Goal: Task Accomplishment & Management: Complete application form

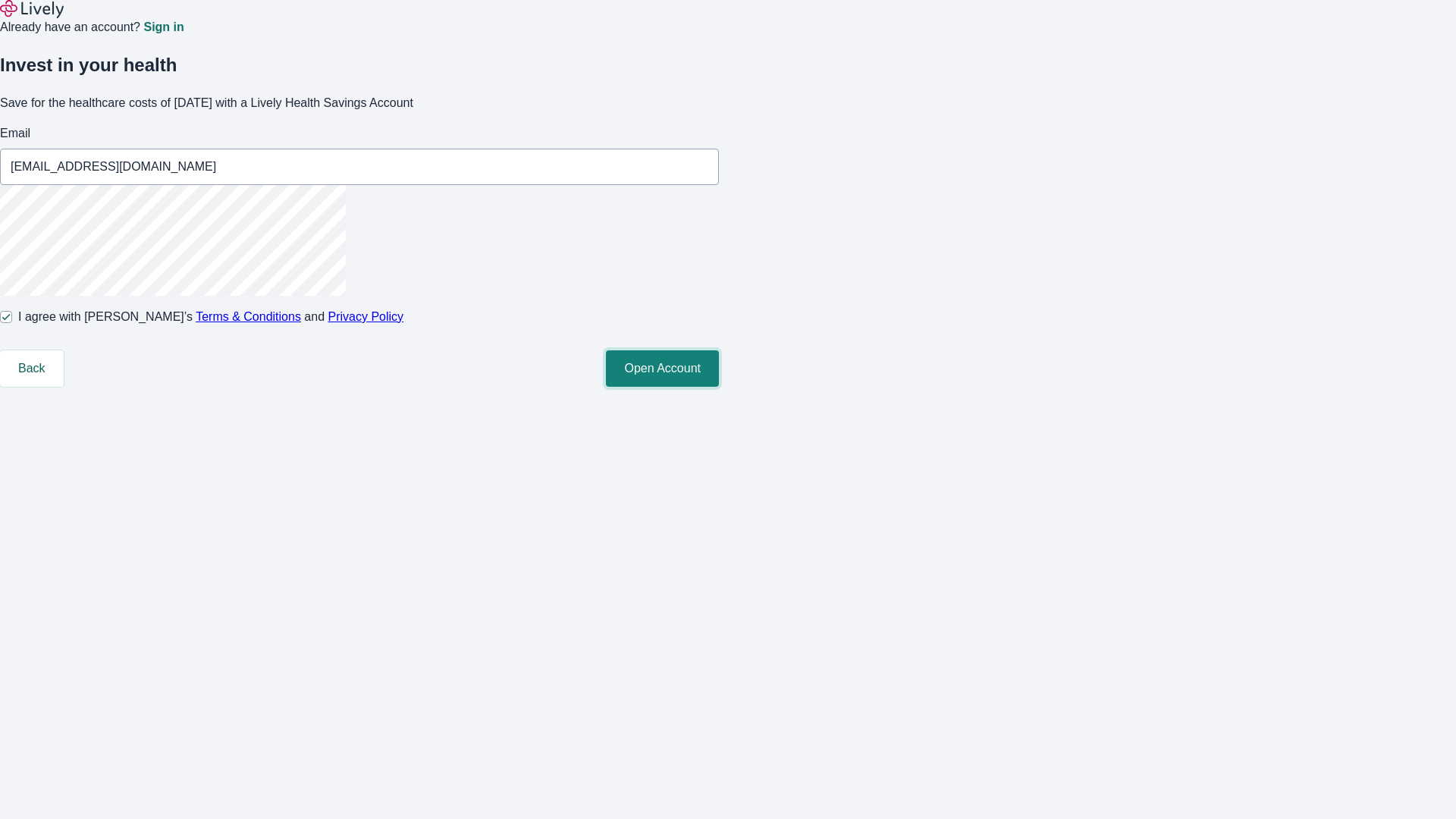
click at [719, 387] on button "Open Account" at bounding box center [662, 368] width 113 height 37
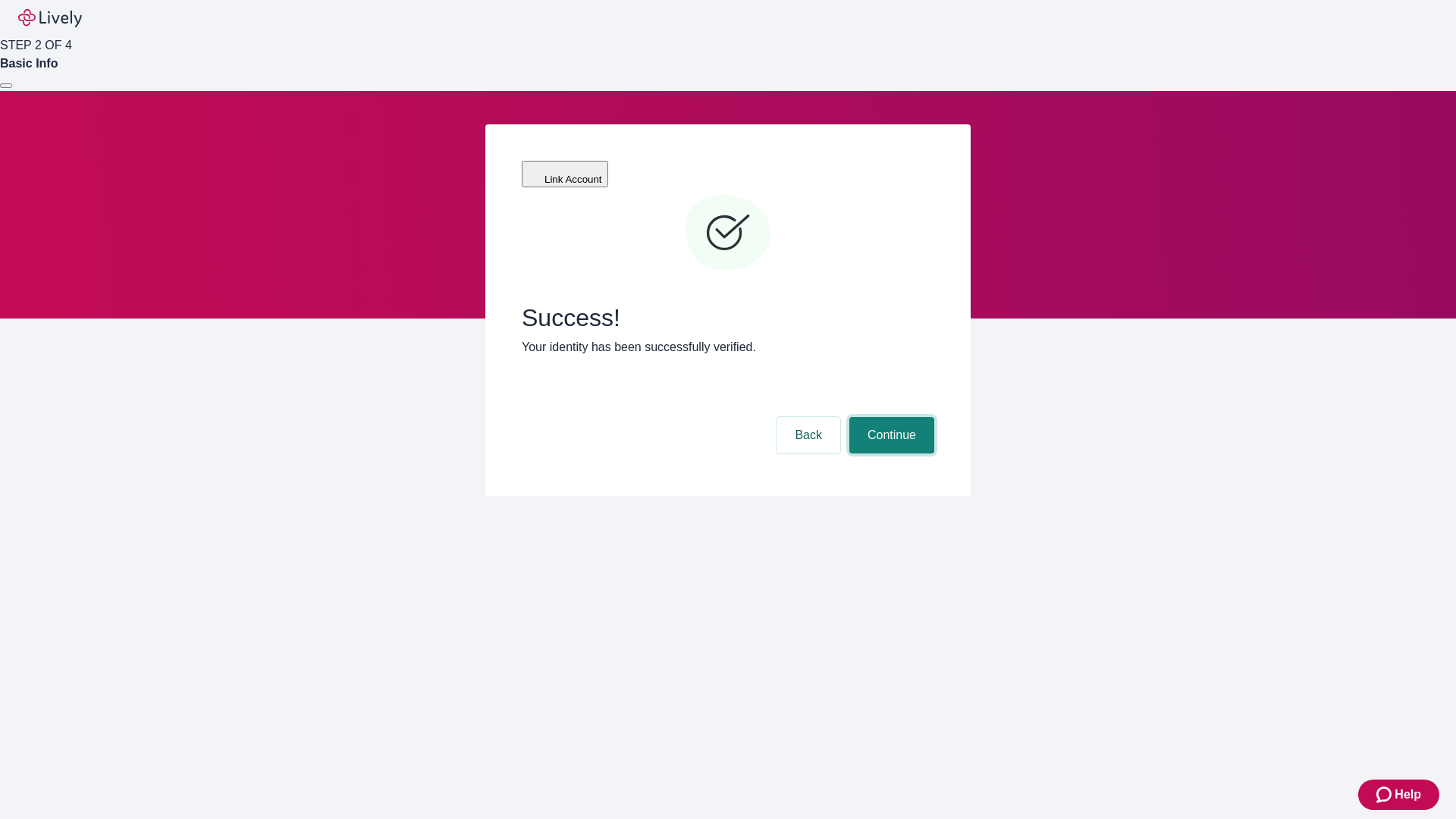
click at [889, 417] on button "Continue" at bounding box center [891, 435] width 85 height 37
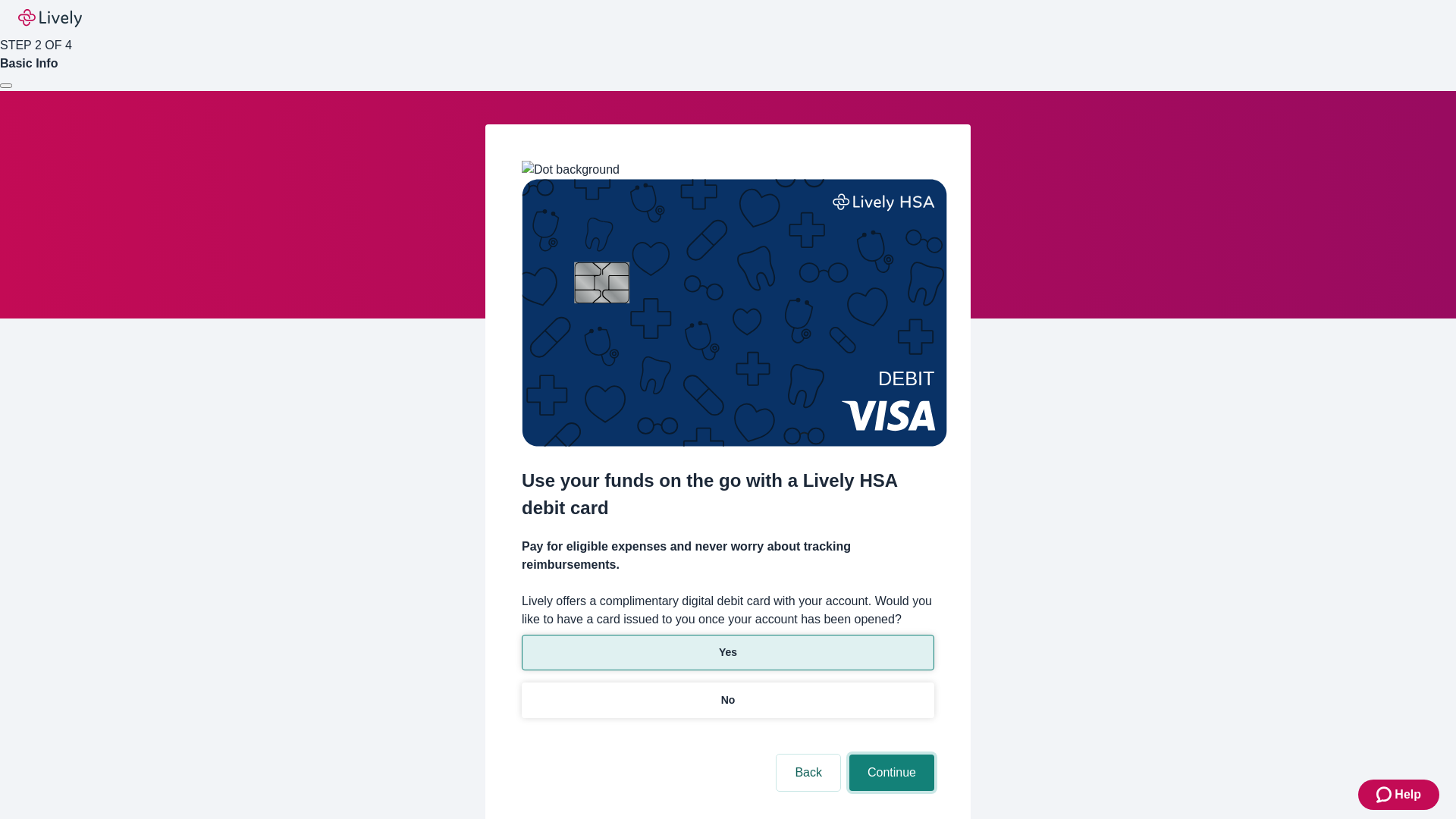
click at [889, 755] on button "Continue" at bounding box center [891, 773] width 85 height 37
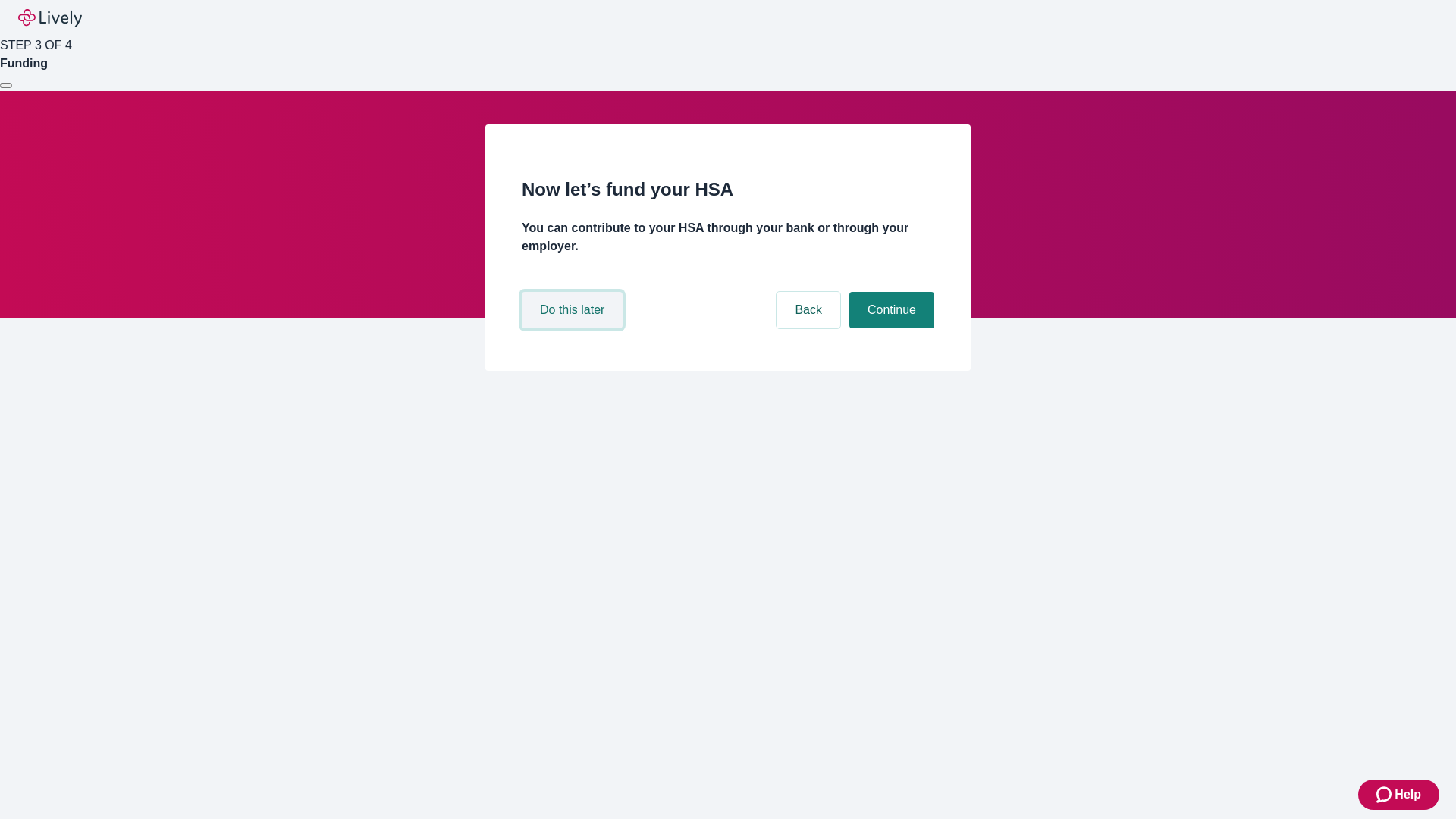
click at [574, 329] on button "Do this later" at bounding box center [572, 310] width 101 height 37
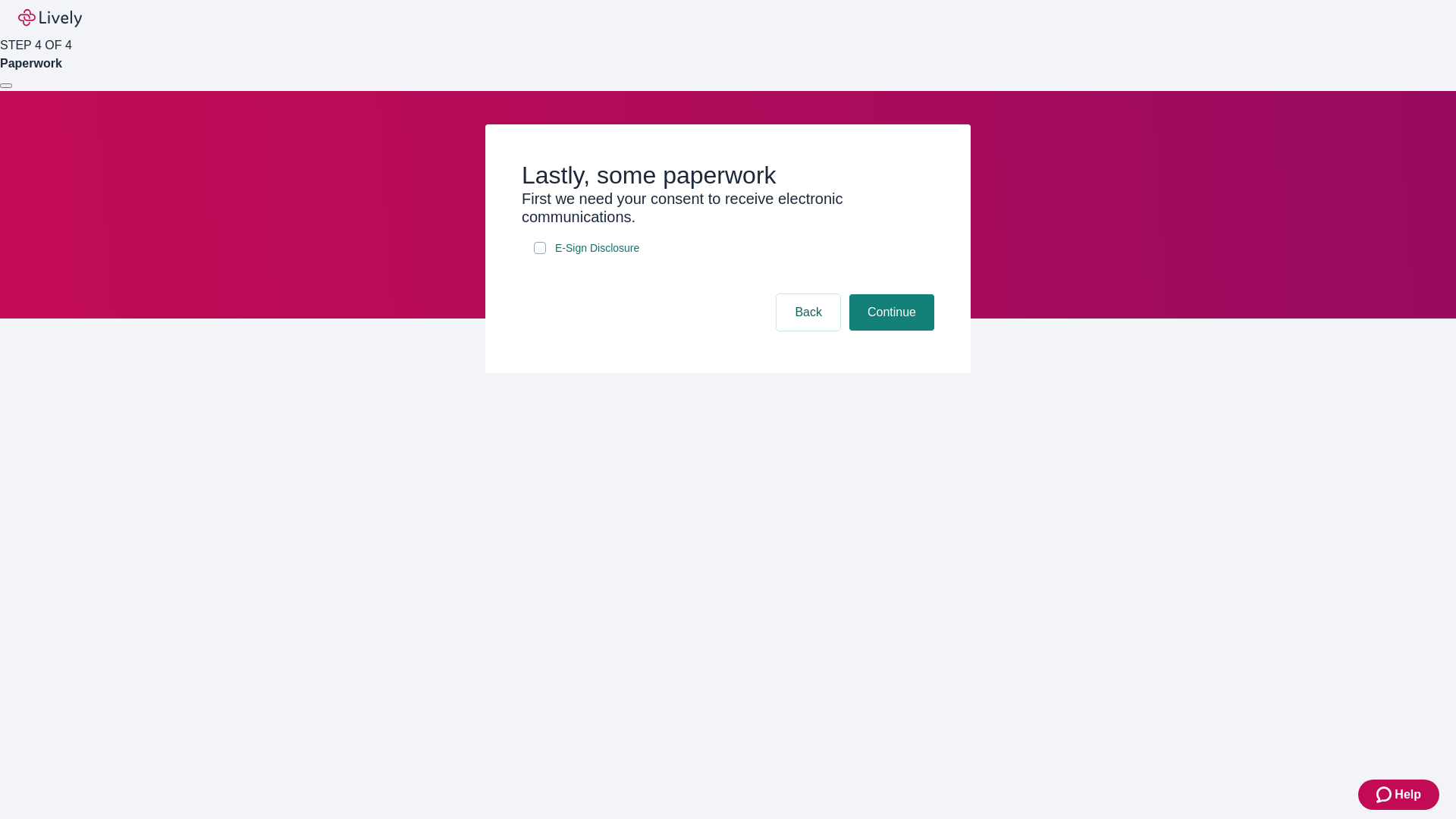
click at [540, 254] on input "E-Sign Disclosure" at bounding box center [540, 248] width 12 height 12
checkbox input "true"
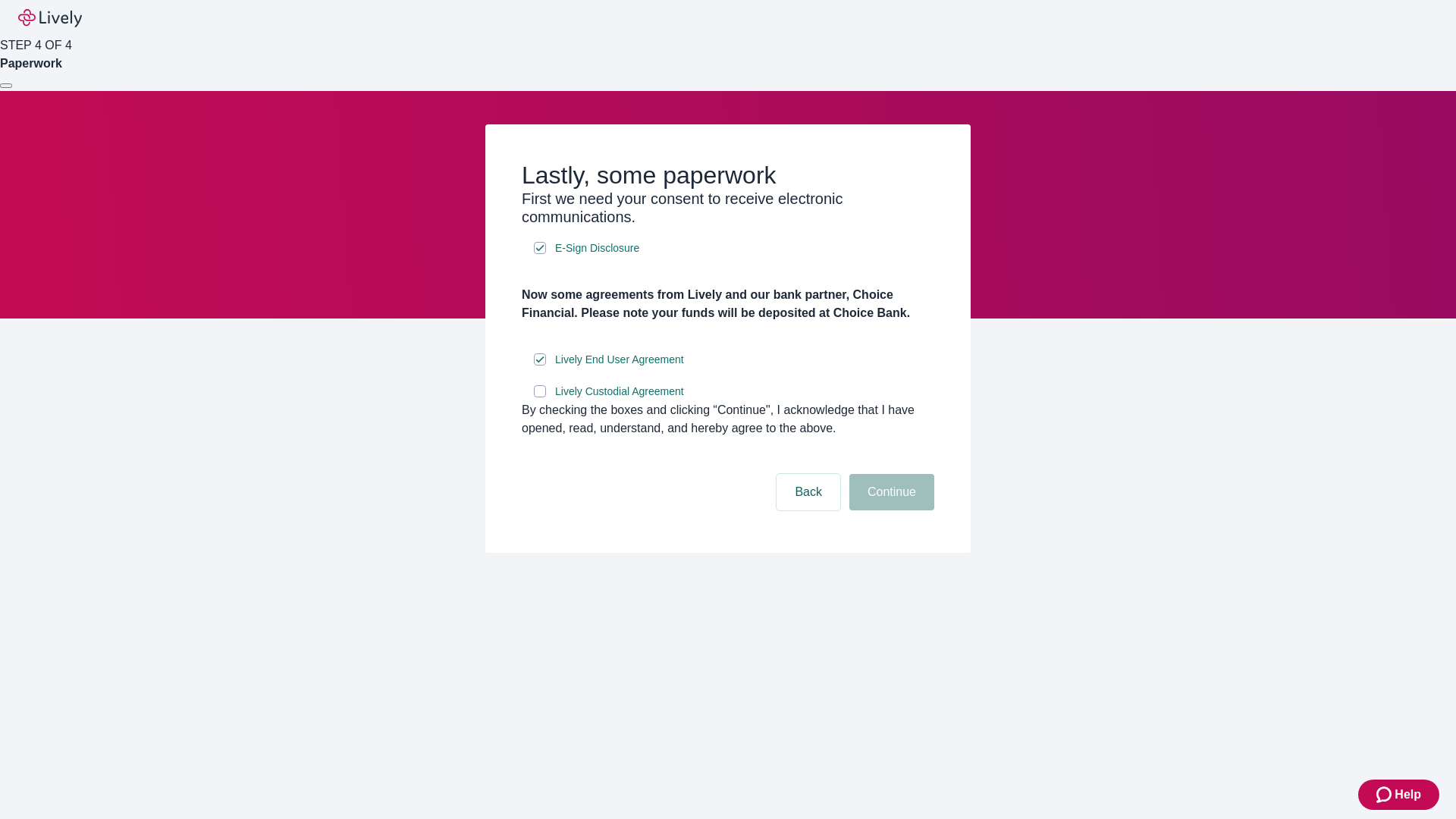
click at [540, 398] on input "Lively Custodial Agreement" at bounding box center [540, 392] width 12 height 12
checkbox input "true"
click at [889, 511] on button "Continue" at bounding box center [891, 492] width 85 height 37
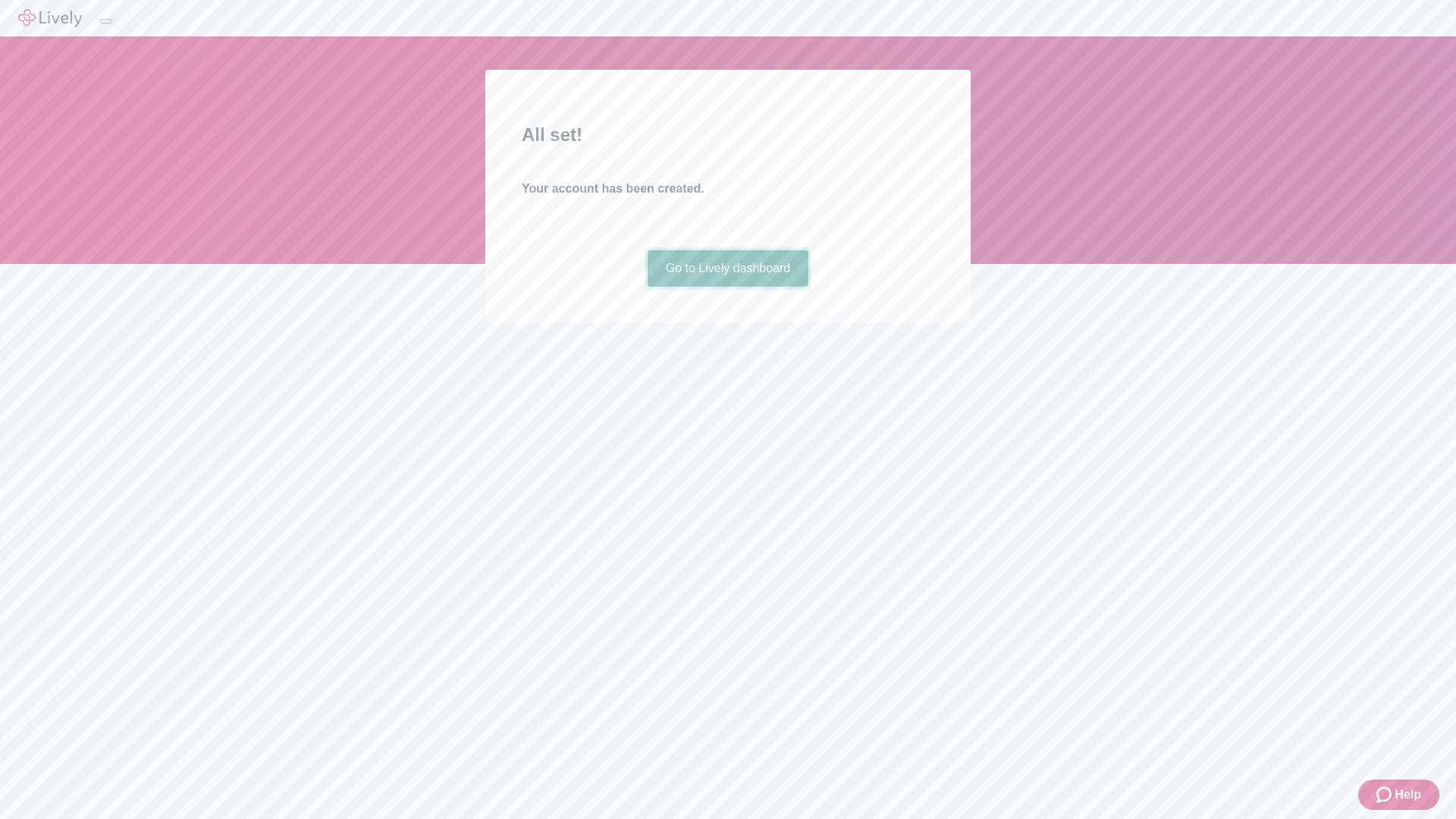
click at [728, 286] on link "Go to Lively dashboard" at bounding box center [728, 269] width 162 height 37
